Goal: Navigation & Orientation: Find specific page/section

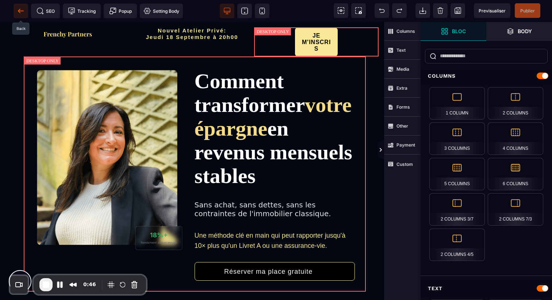
click at [20, 13] on icon at bounding box center [20, 10] width 7 height 7
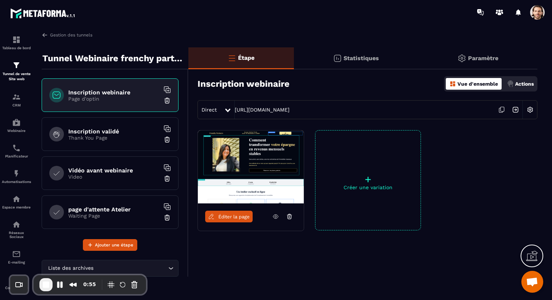
click at [368, 62] on div "Statistiques" at bounding box center [356, 58] width 124 height 22
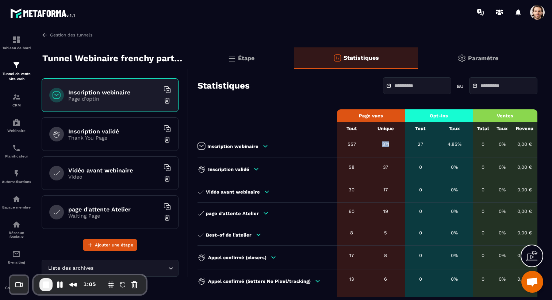
drag, startPoint x: 378, startPoint y: 142, endPoint x: 393, endPoint y: 143, distance: 15.0
click at [393, 143] on div "371" at bounding box center [385, 144] width 31 height 5
click at [394, 143] on div "371" at bounding box center [385, 144] width 31 height 5
drag, startPoint x: 390, startPoint y: 145, endPoint x: 364, endPoint y: 143, distance: 26.3
click at [366, 143] on td "371" at bounding box center [385, 146] width 39 height 22
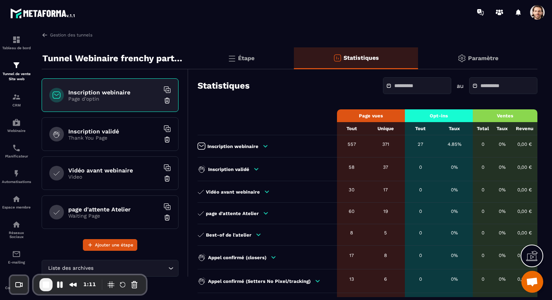
click at [419, 86] on input "text" at bounding box center [419, 85] width 51 height 5
click at [511, 103] on div "Statistiques au Page vues Opt-ins Ventes Tout Unique Tout Taux Total Taux Reven…" at bounding box center [362, 206] width 349 height 267
drag, startPoint x: 379, startPoint y: 168, endPoint x: 392, endPoint y: 168, distance: 12.4
click at [392, 168] on div "37" at bounding box center [385, 167] width 31 height 5
drag, startPoint x: 414, startPoint y: 143, endPoint x: 429, endPoint y: 143, distance: 15.0
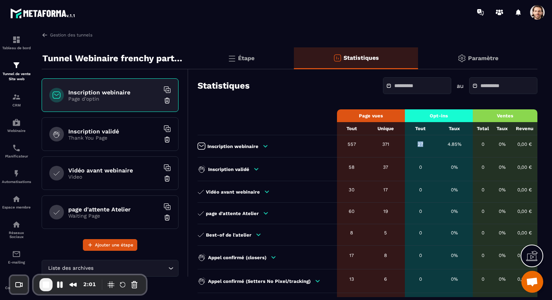
click at [429, 143] on div "27" at bounding box center [420, 144] width 24 height 5
click at [410, 86] on input "text" at bounding box center [419, 85] width 51 height 5
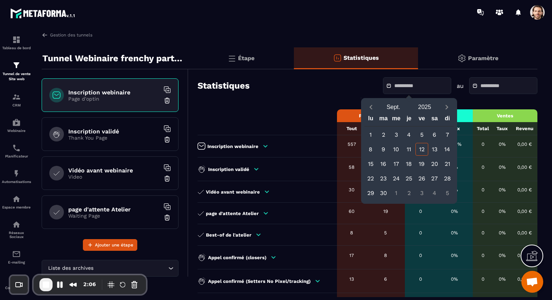
click at [283, 108] on div "Statistiques au Page vues Opt-ins Ventes Tout Unique Tout Taux Total Taux Reven…" at bounding box center [362, 206] width 349 height 267
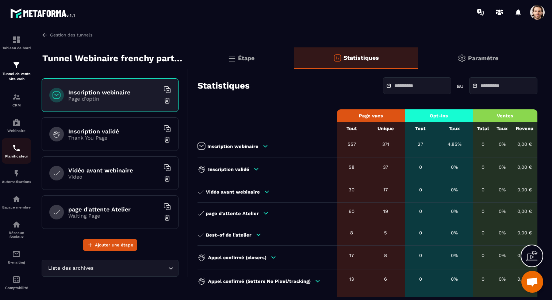
click at [17, 152] on img at bounding box center [16, 148] width 9 height 9
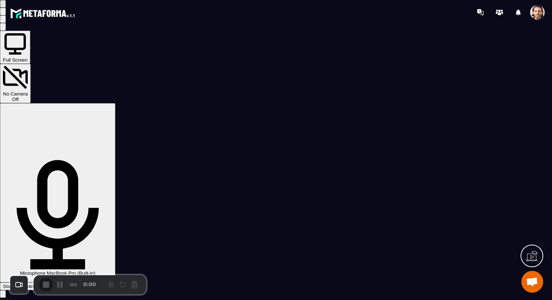
click at [37, 284] on div "Start Recording" at bounding box center [20, 286] width 34 height 5
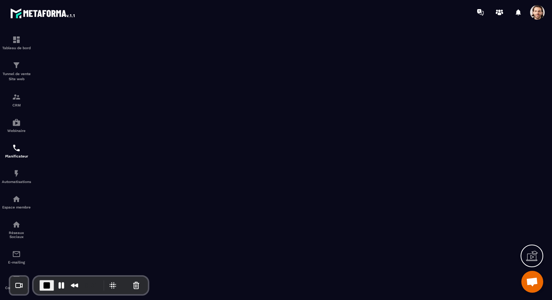
click at [537, 12] on span at bounding box center [537, 12] width 15 height 15
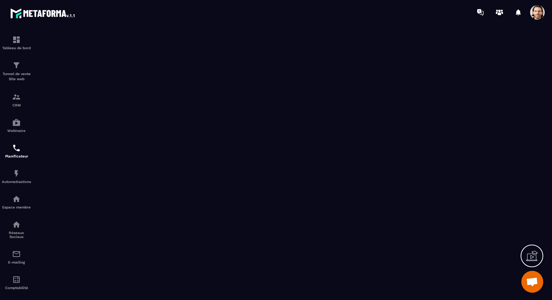
click at [538, 18] on span at bounding box center [537, 12] width 15 height 15
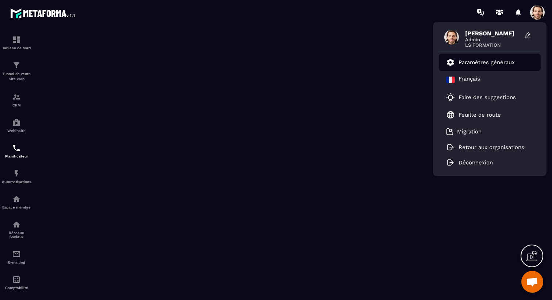
click at [504, 58] on link "Paramètres généraux" at bounding box center [480, 62] width 69 height 9
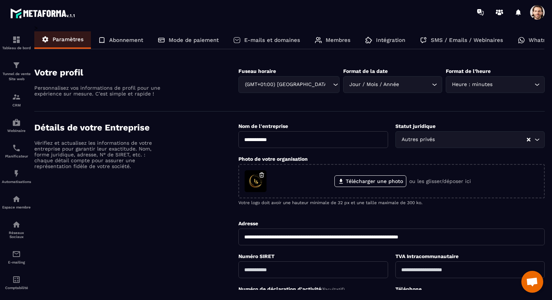
click at [327, 43] on p "Membres" at bounding box center [337, 40] width 25 height 7
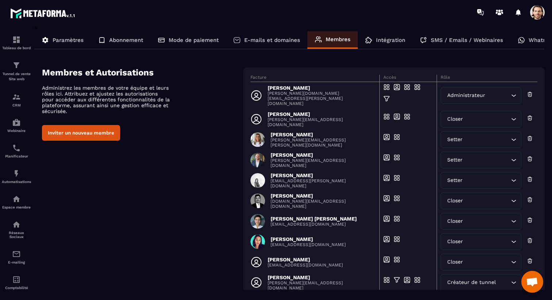
click at [327, 43] on div "Membres" at bounding box center [332, 40] width 50 height 18
click at [259, 139] on span at bounding box center [257, 139] width 15 height 15
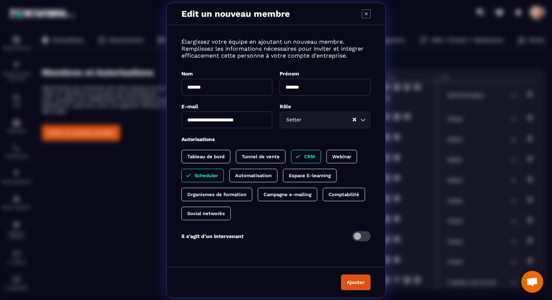
click at [363, 14] on icon "Modal window" at bounding box center [366, 13] width 9 height 9
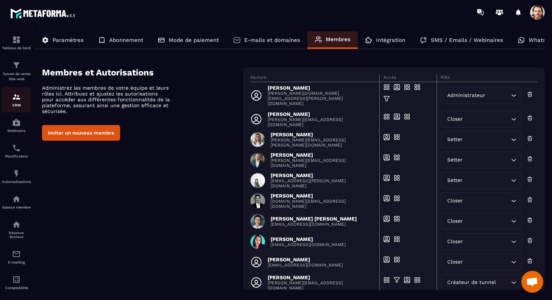
click at [20, 100] on img at bounding box center [16, 97] width 9 height 9
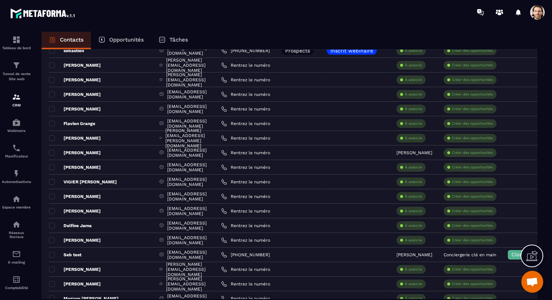
scroll to position [422, 0]
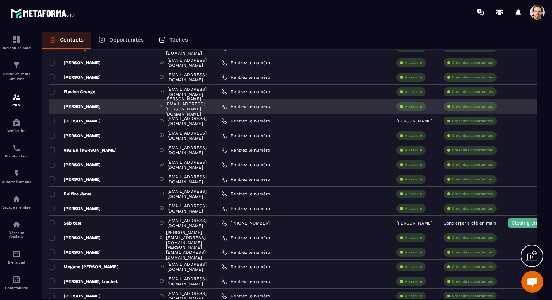
click at [276, 101] on div "Rentrez le numéro" at bounding box center [246, 106] width 60 height 15
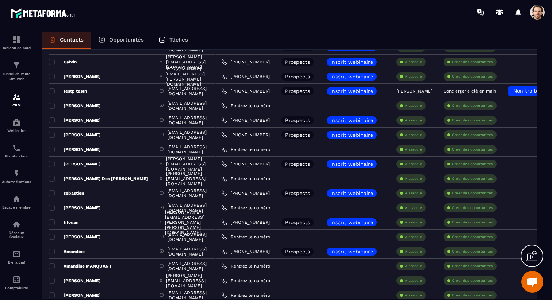
scroll to position [0, 0]
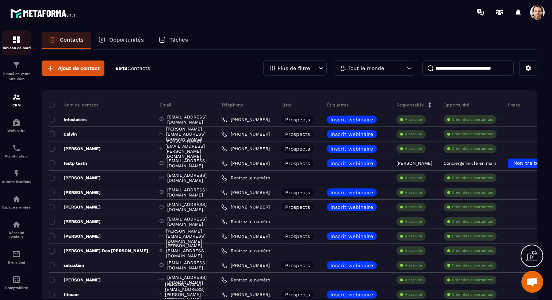
click at [17, 43] on img at bounding box center [16, 39] width 9 height 9
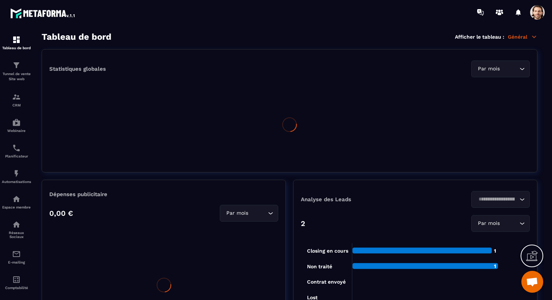
click at [523, 39] on p "Général" at bounding box center [523, 37] width 30 height 7
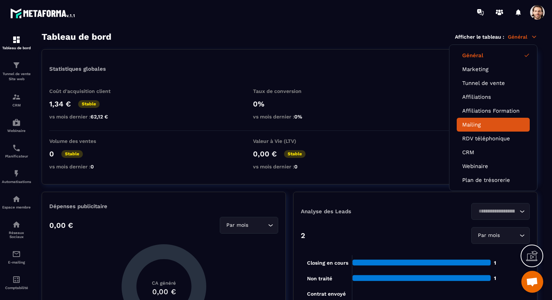
click at [486, 124] on link "Mailing" at bounding box center [493, 125] width 62 height 7
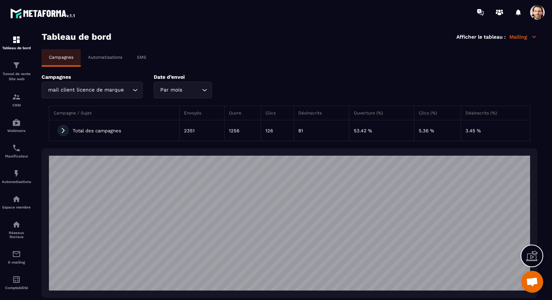
click at [109, 91] on div "mail client licence de marque Loading..." at bounding box center [92, 90] width 101 height 17
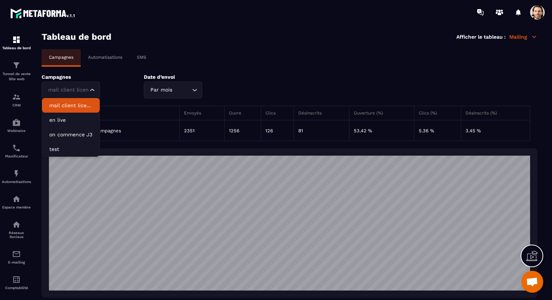
click at [112, 53] on div "Automatisations" at bounding box center [105, 57] width 49 height 16
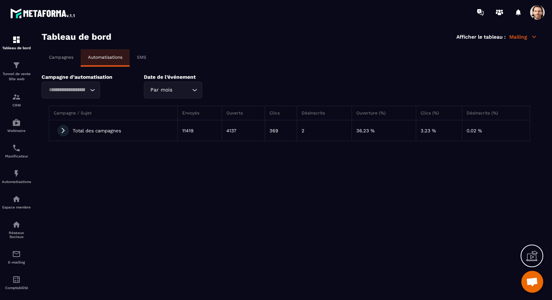
click at [65, 133] on icon at bounding box center [63, 130] width 7 height 7
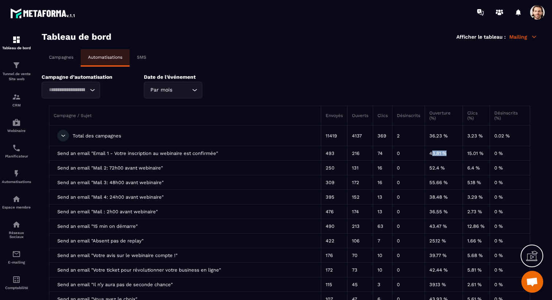
drag, startPoint x: 449, startPoint y: 154, endPoint x: 432, endPoint y: 154, distance: 17.2
click at [432, 154] on td "43.81 %" at bounding box center [443, 153] width 38 height 15
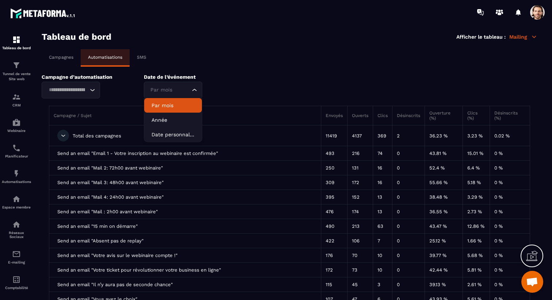
click at [195, 91] on icon "Search for option" at bounding box center [194, 89] width 7 height 7
click at [298, 54] on div "Campagnes Automatisations SMS" at bounding box center [290, 58] width 496 height 18
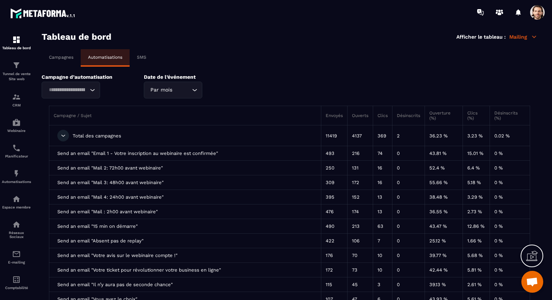
click at [539, 15] on span at bounding box center [537, 12] width 15 height 15
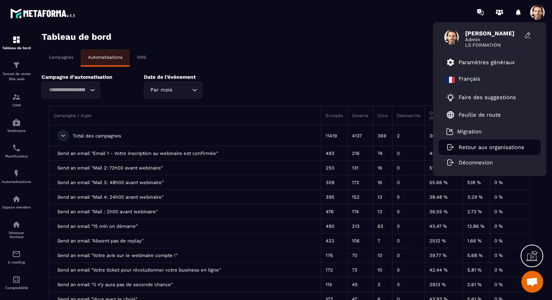
click at [478, 147] on p "Retour aux organisations" at bounding box center [491, 147] width 66 height 7
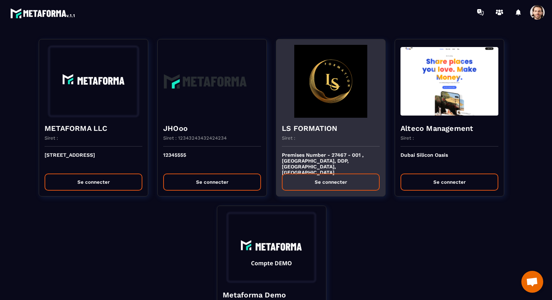
click at [332, 151] on div "Premises Number - 27467 - 001 , IFZA Business Park, DDP, Dubai, United Arab Emi…" at bounding box center [330, 172] width 109 height 50
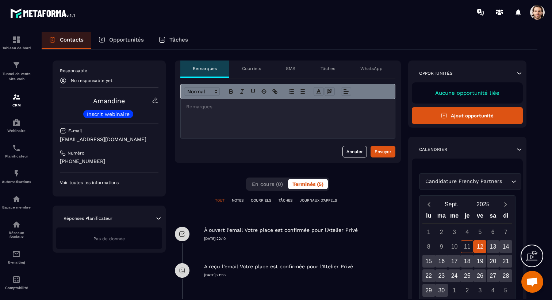
scroll to position [22, 0]
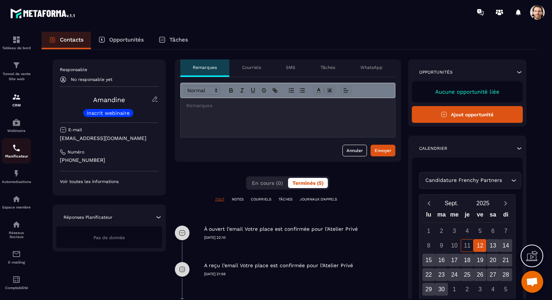
click at [22, 146] on div "Planificateur" at bounding box center [16, 151] width 29 height 15
click at [16, 154] on div "Planificateur" at bounding box center [16, 151] width 29 height 15
